Goal: Information Seeking & Learning: Compare options

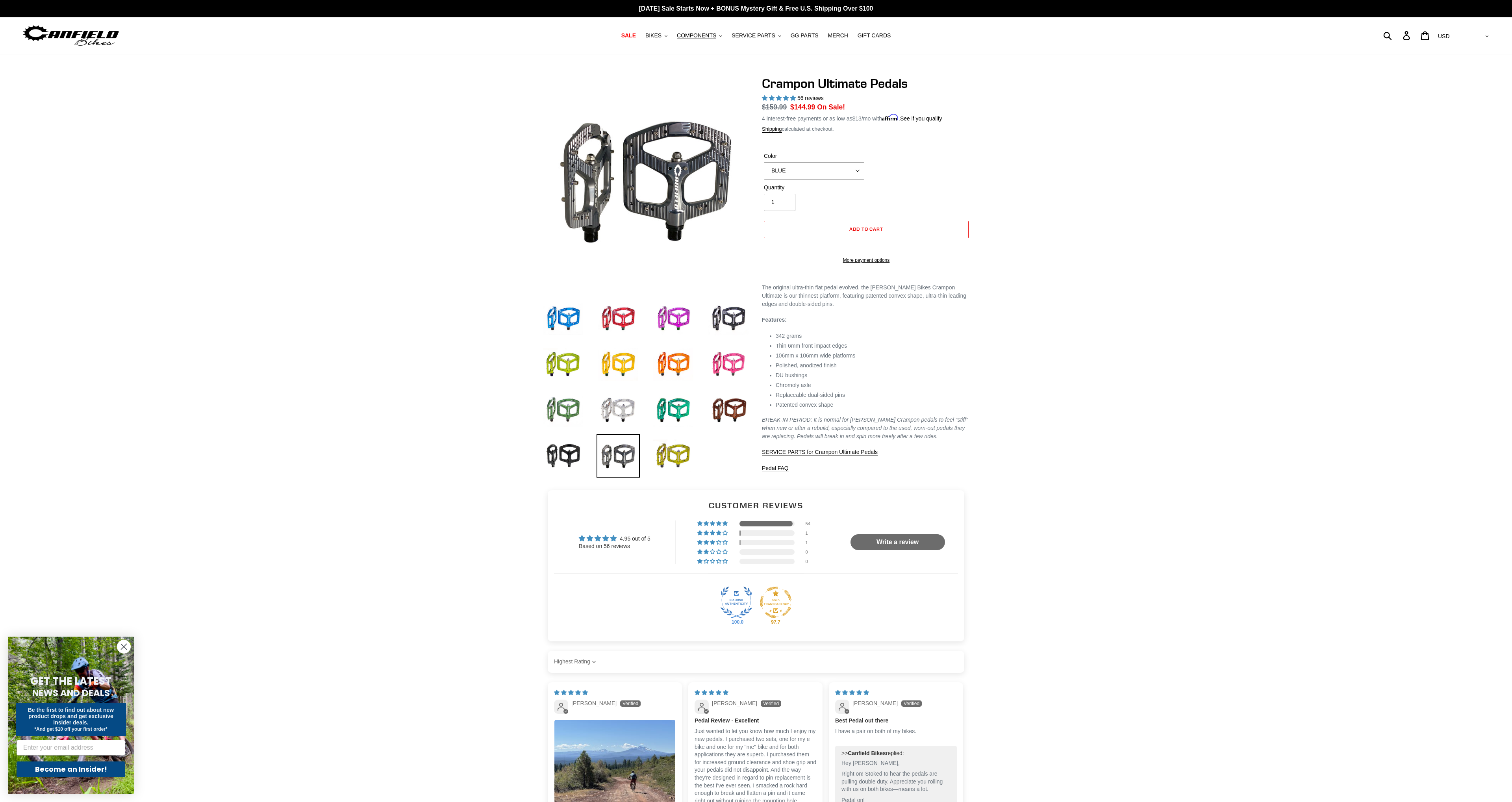
select select "highest-rating"
click at [620, 407] on img at bounding box center [618, 410] width 44 height 44
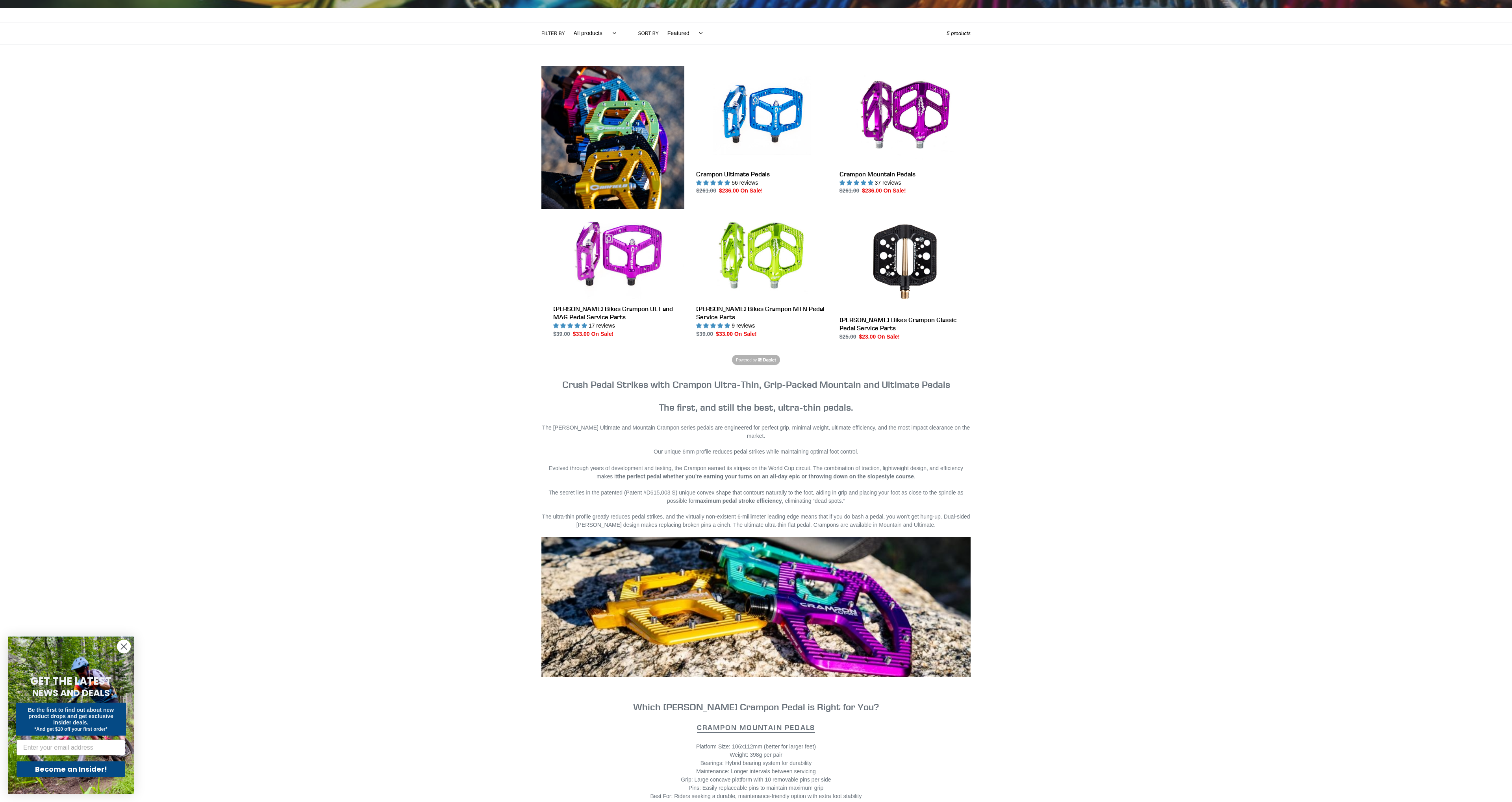
scroll to position [156, 0]
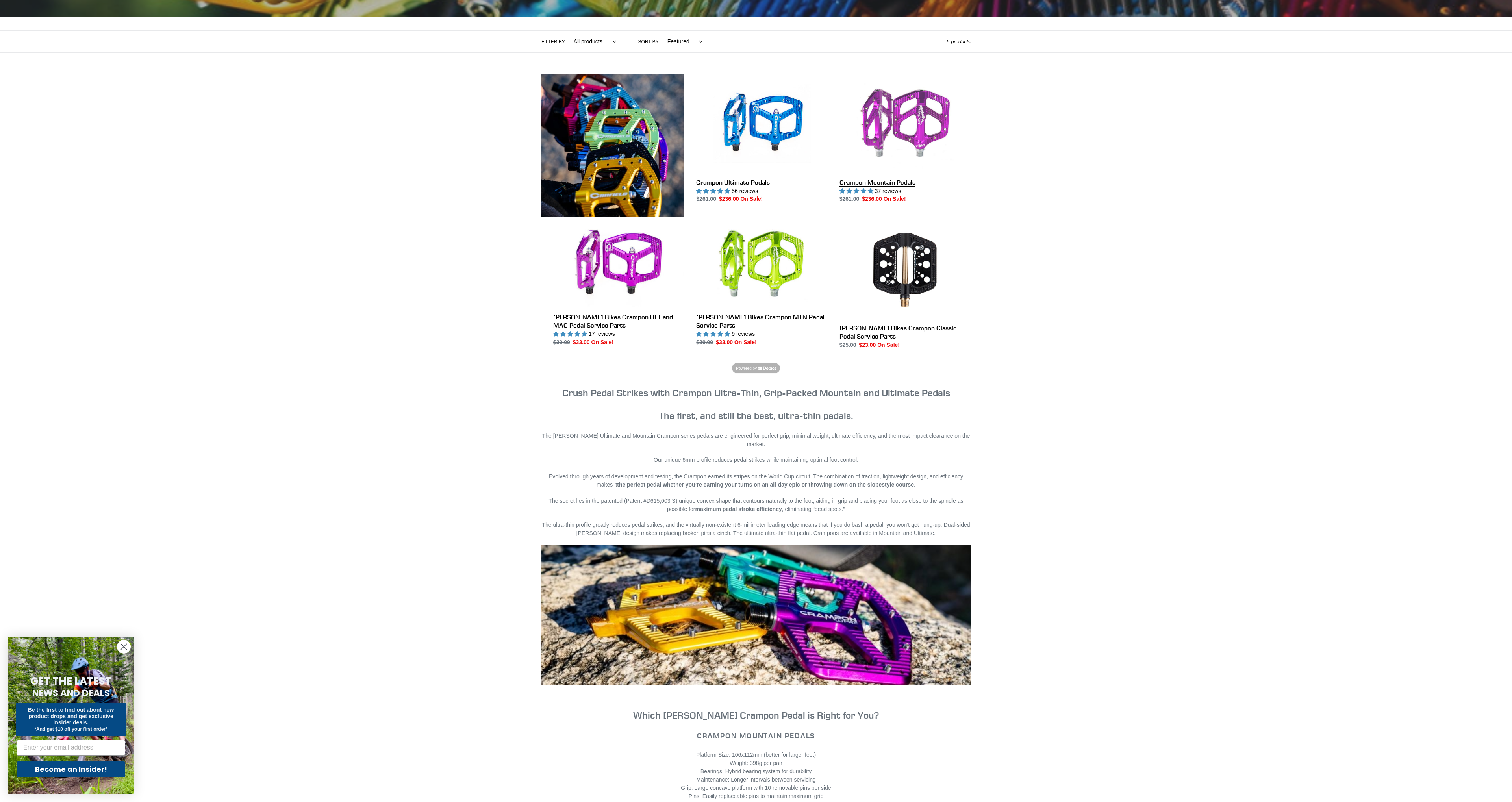
click at [925, 122] on link "Crampon Mountain Pedals" at bounding box center [904, 139] width 131 height 129
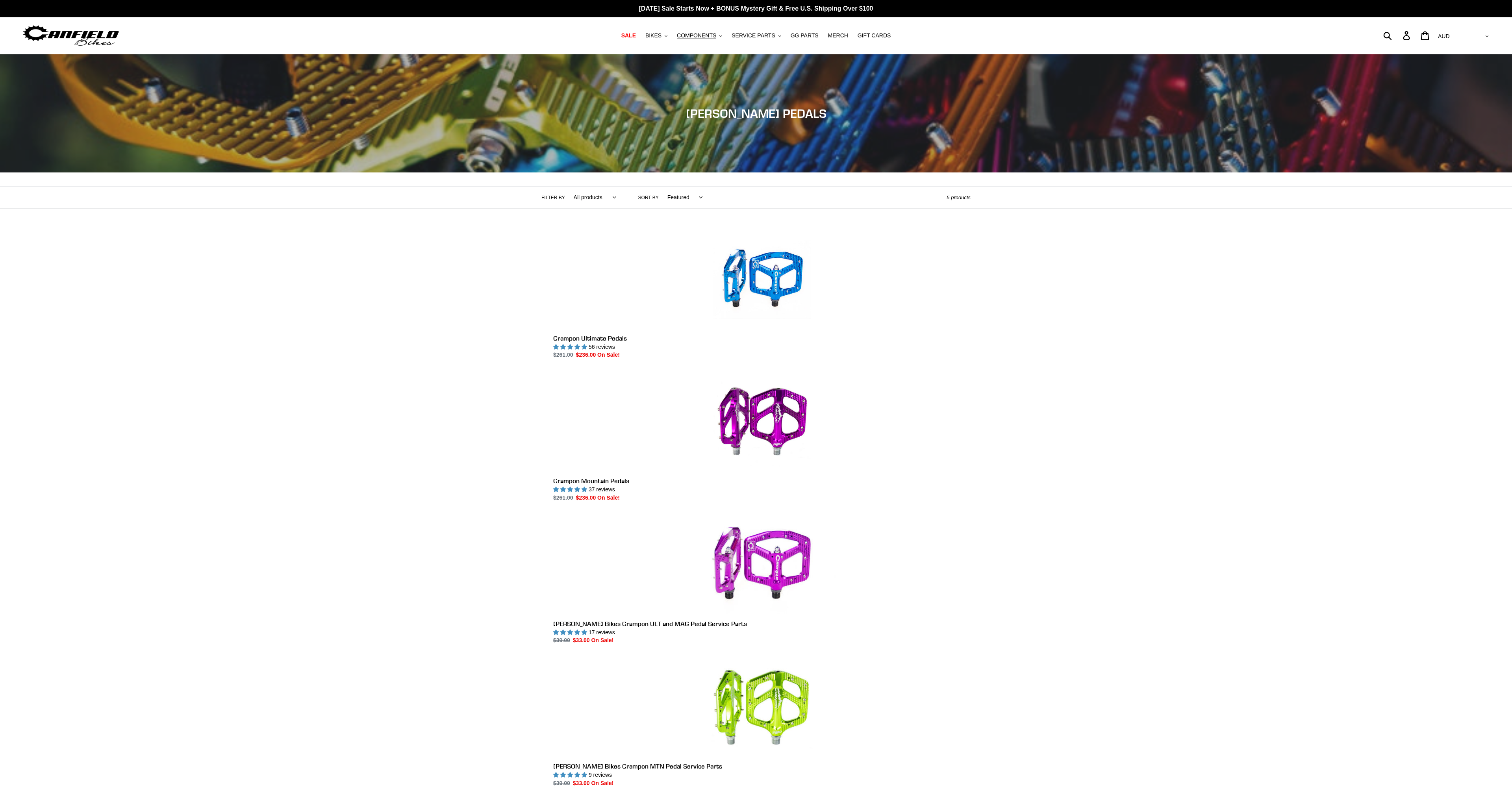
scroll to position [156, 0]
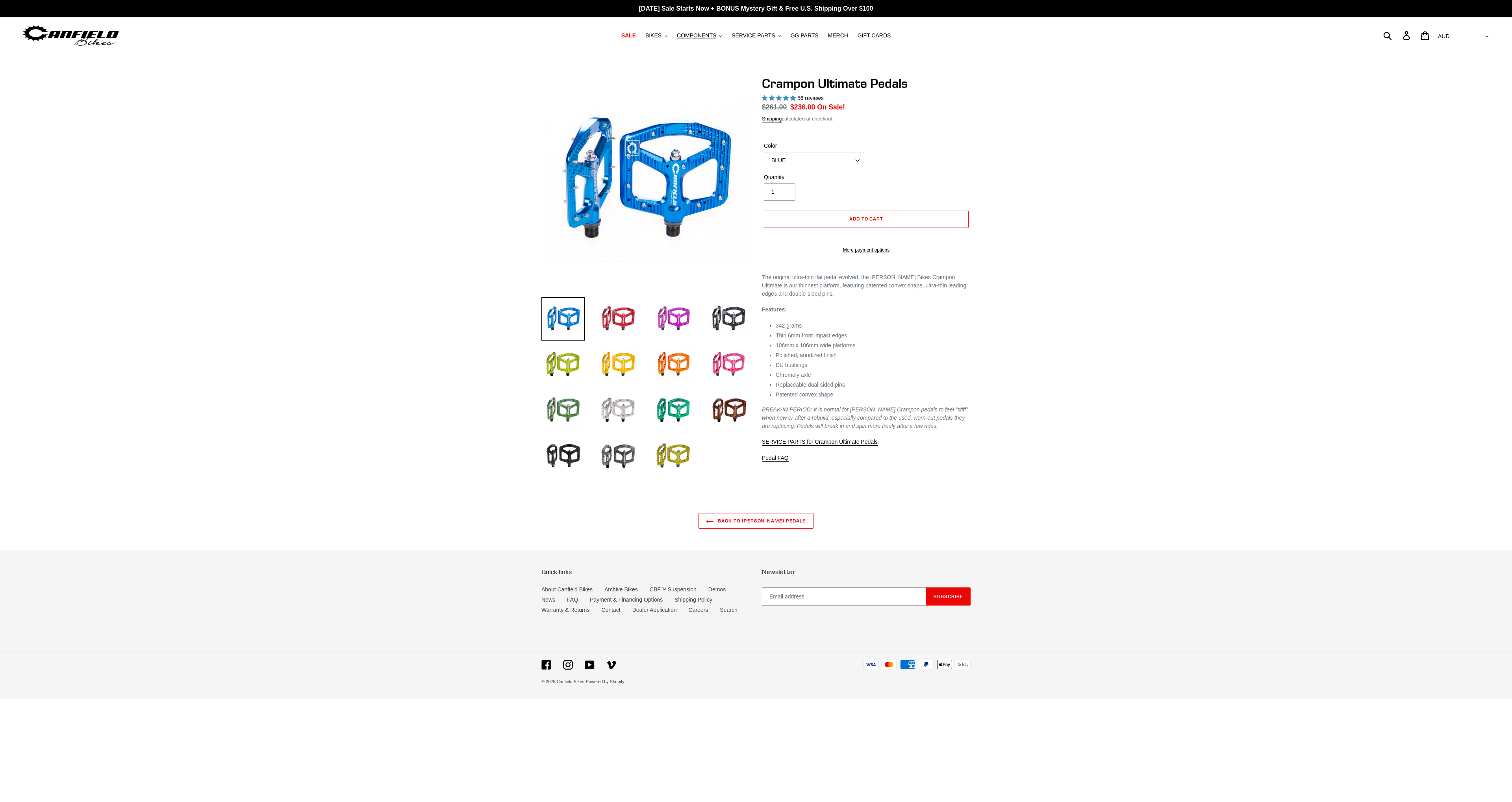
select select "highest-rating"
